Goal: Register for event/course

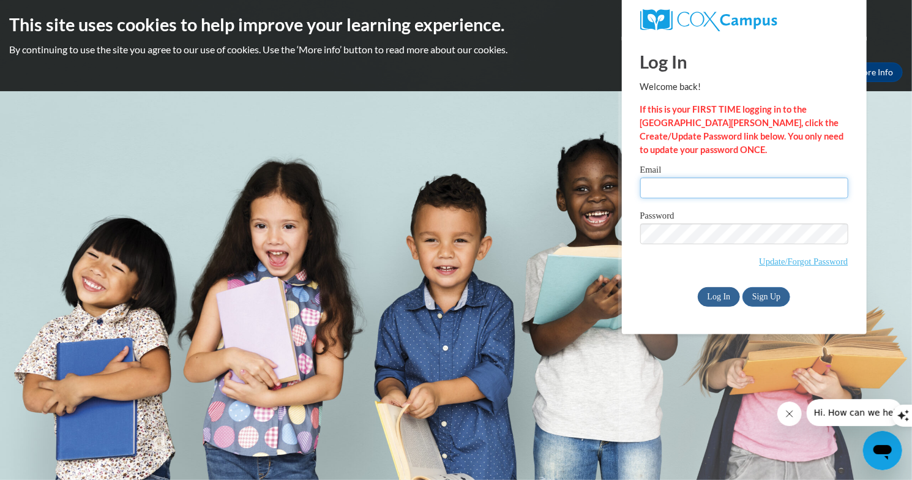
type input "kbrazier@wivcs.org"
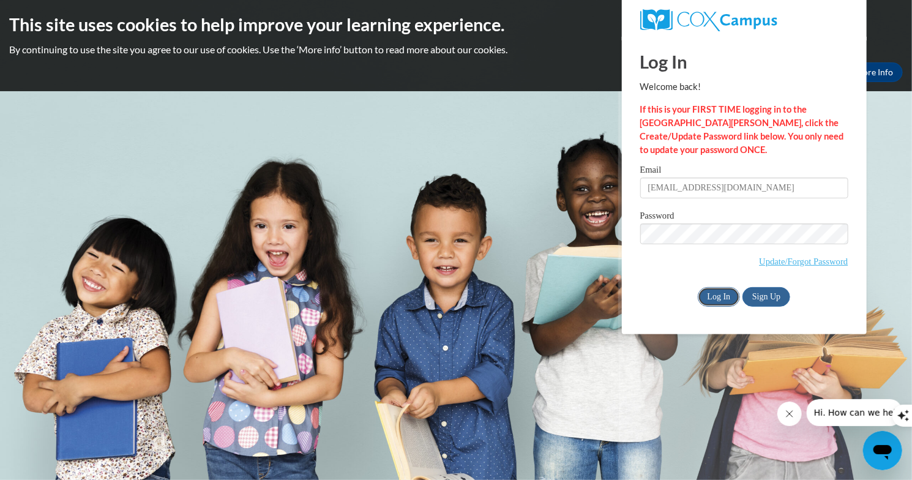
click at [726, 300] on input "Log In" at bounding box center [719, 297] width 43 height 20
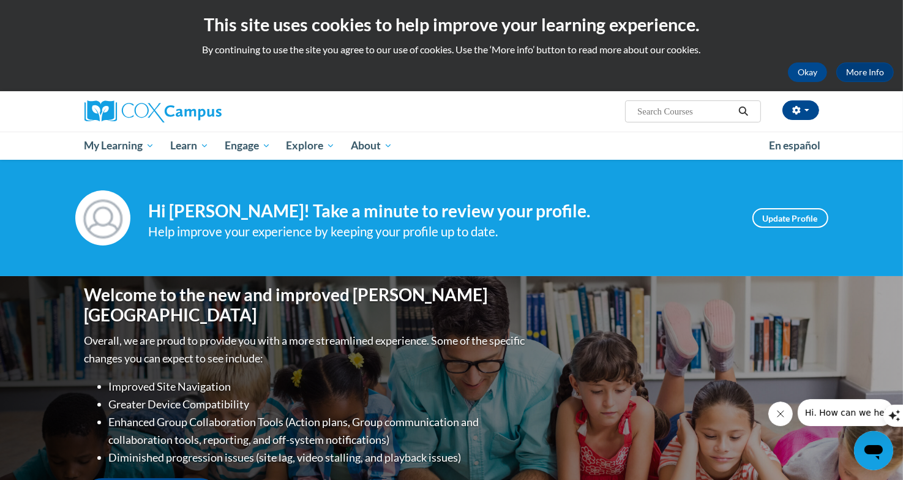
click at [656, 107] on input "Search..." at bounding box center [685, 111] width 98 height 15
type input "Teaching Writing to K-3"
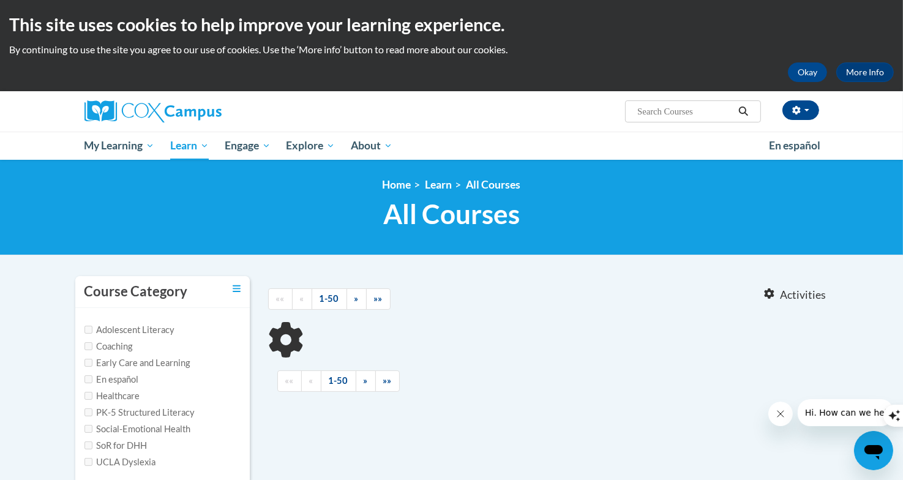
type input "Teaching Writing to K-3"
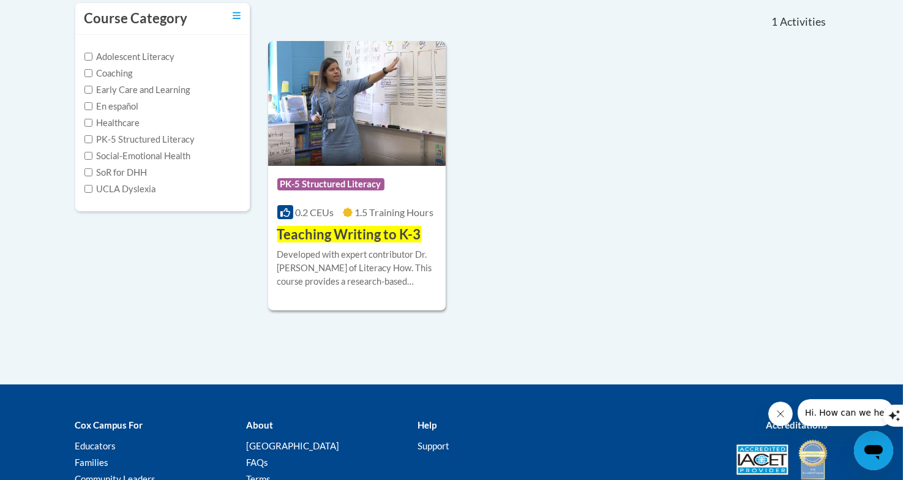
scroll to position [274, 0]
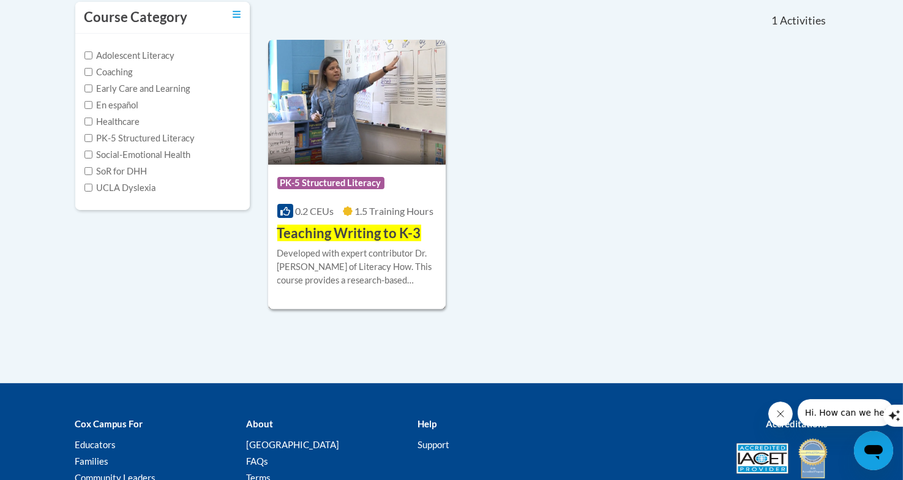
click at [361, 257] on div "Developed with expert contributor Dr. [PERSON_NAME] of Literacy How. This cours…" at bounding box center [357, 267] width 160 height 40
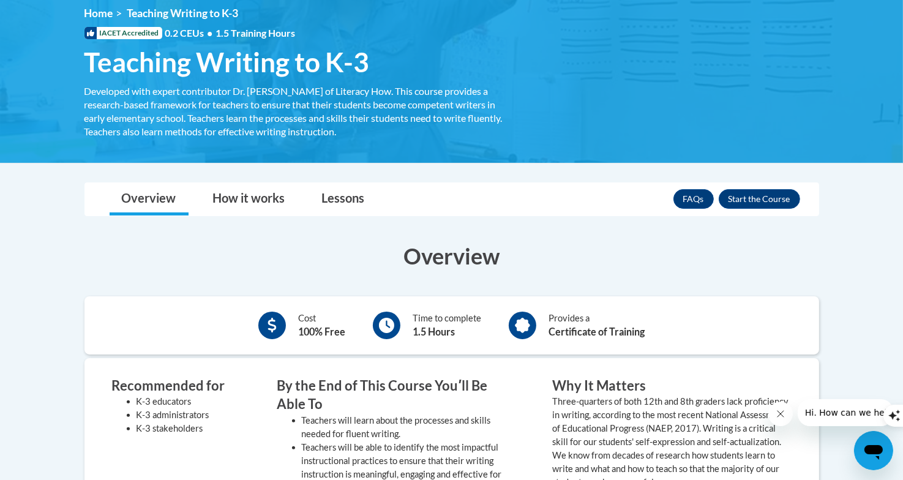
scroll to position [118, 0]
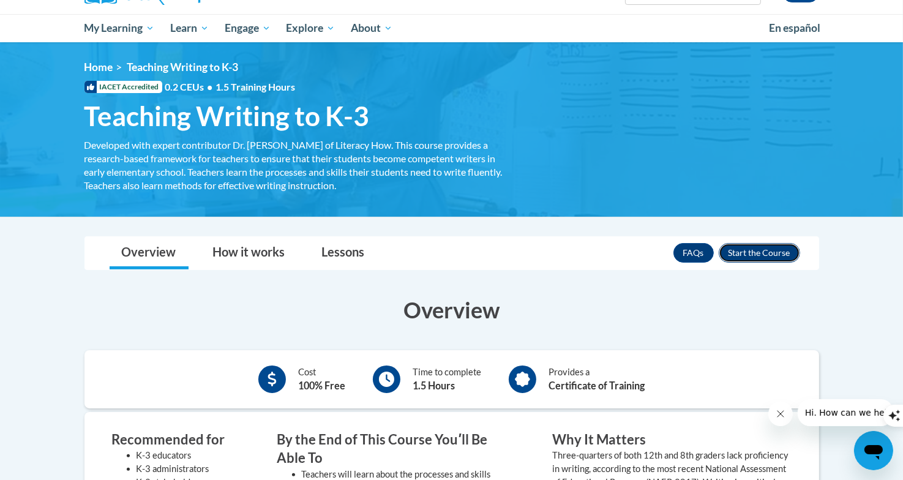
click at [757, 249] on button "Enroll" at bounding box center [759, 253] width 81 height 20
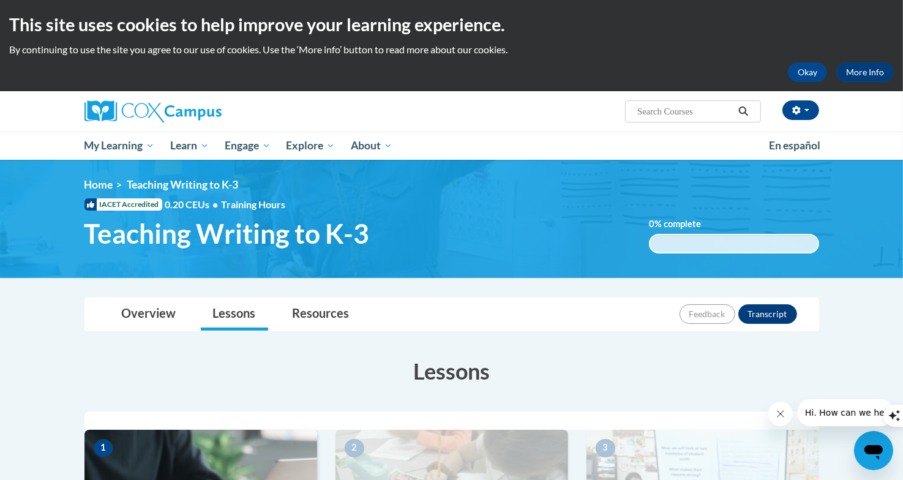
click at [436, 320] on div "Overview Lessons Resources Feedback Transcript" at bounding box center [451, 314] width 715 height 32
